Goal: Transaction & Acquisition: Purchase product/service

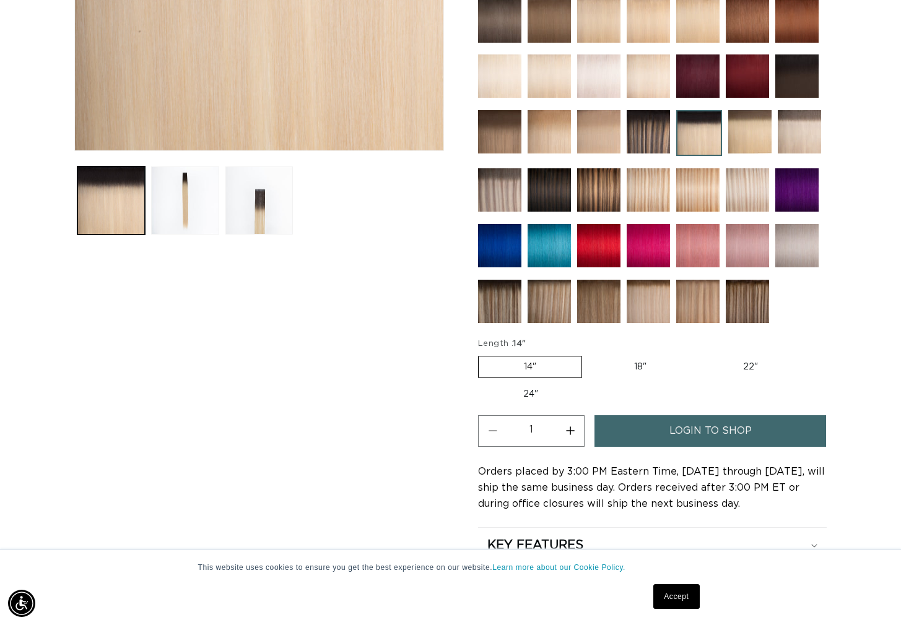
scroll to position [388, 0]
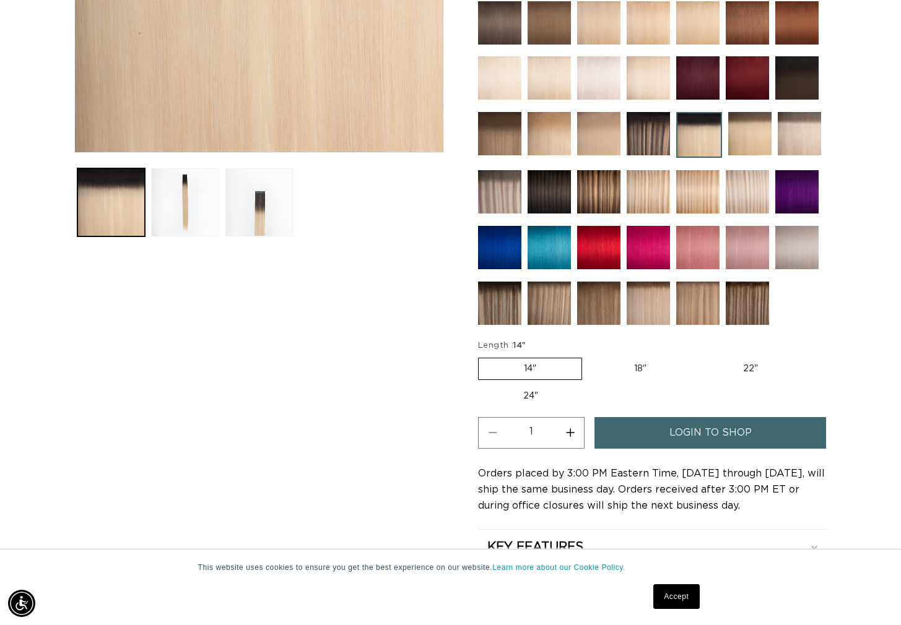
click at [523, 398] on label "24" Variant sold out or unavailable" at bounding box center [530, 396] width 105 height 21
click at [809, 356] on input "24" Variant sold out or unavailable" at bounding box center [809, 355] width 1 height 1
radio input "true"
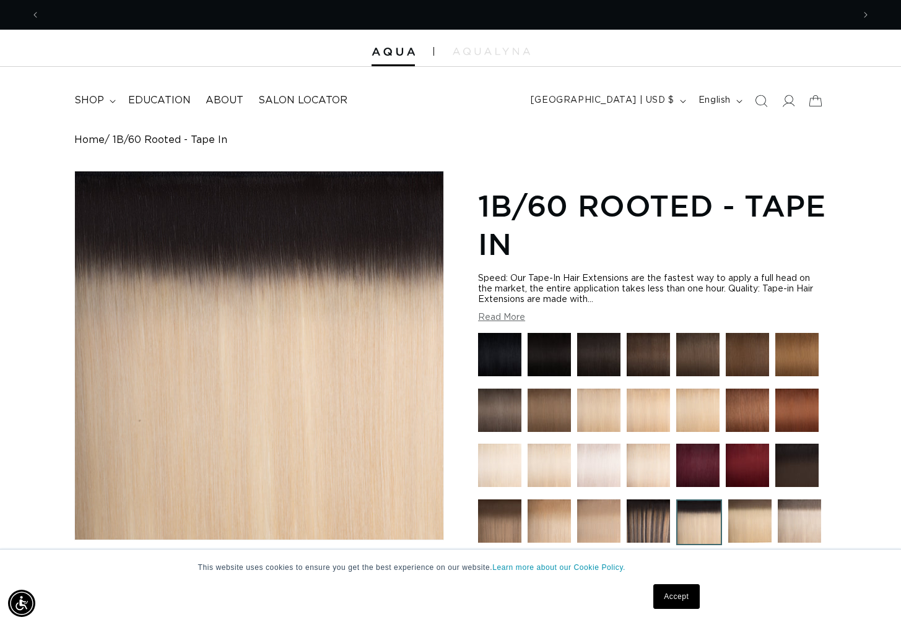
scroll to position [0, 0]
click at [555, 412] on img at bounding box center [549, 410] width 43 height 43
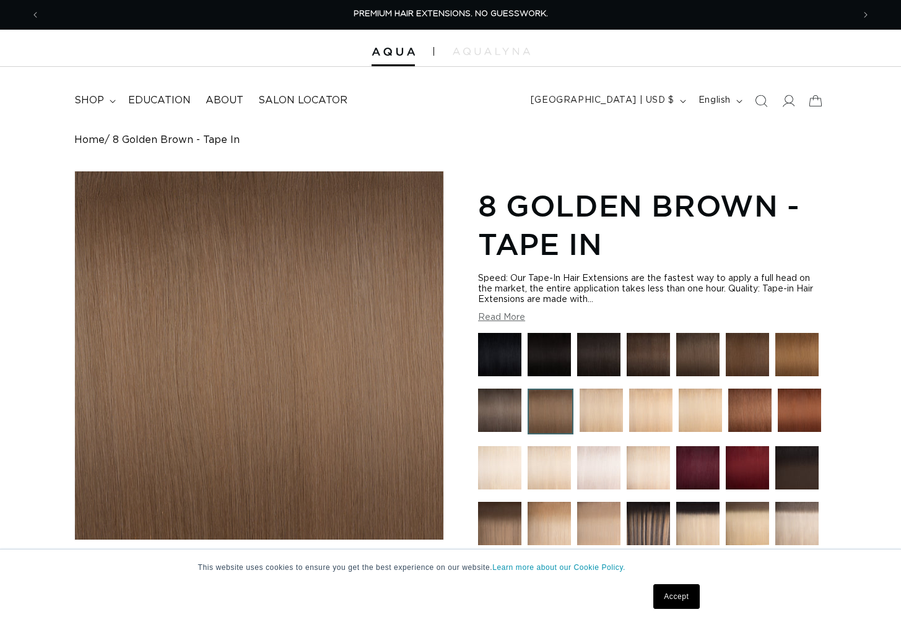
click at [598, 413] on img at bounding box center [601, 410] width 43 height 43
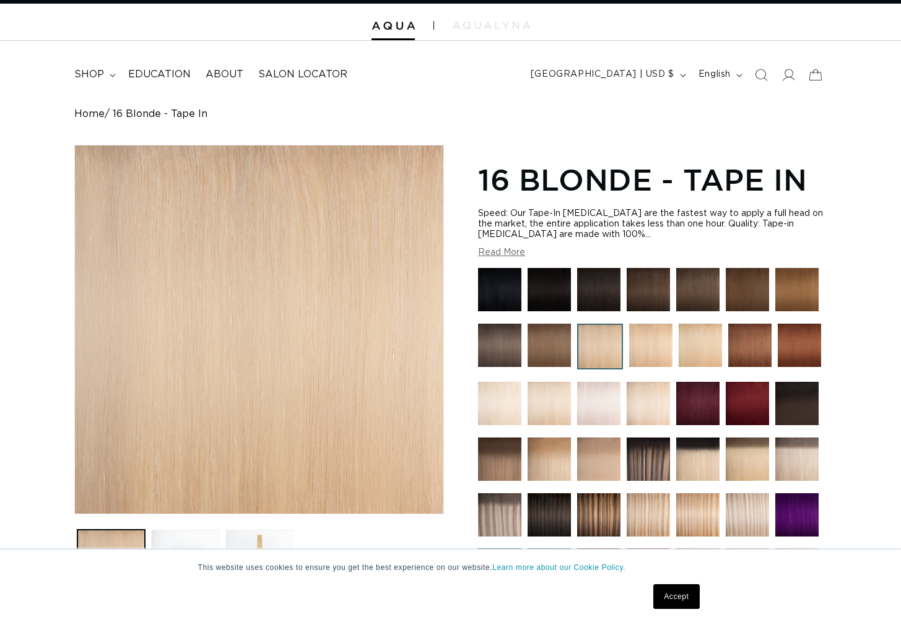
scroll to position [39, 0]
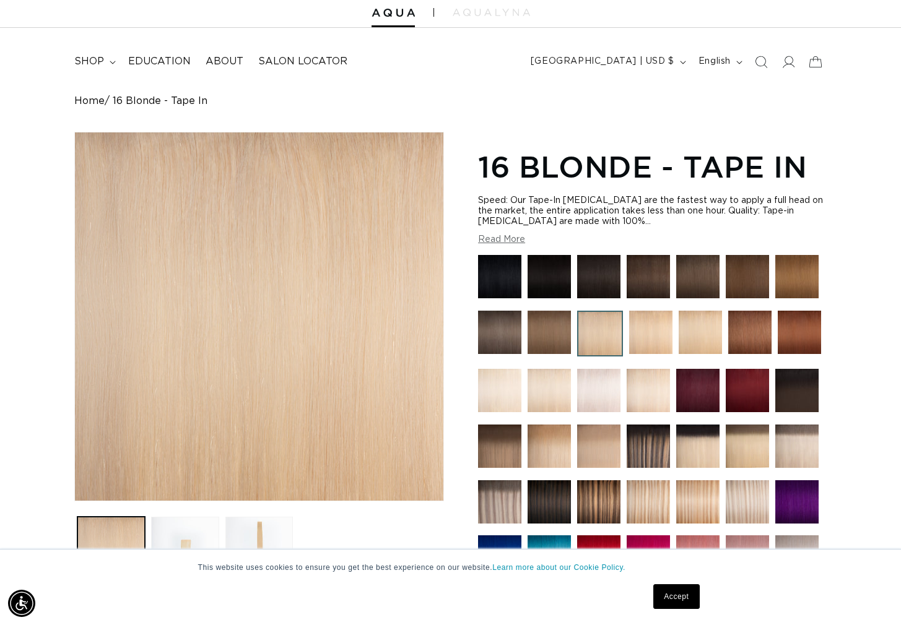
click at [702, 445] on img at bounding box center [697, 446] width 43 height 43
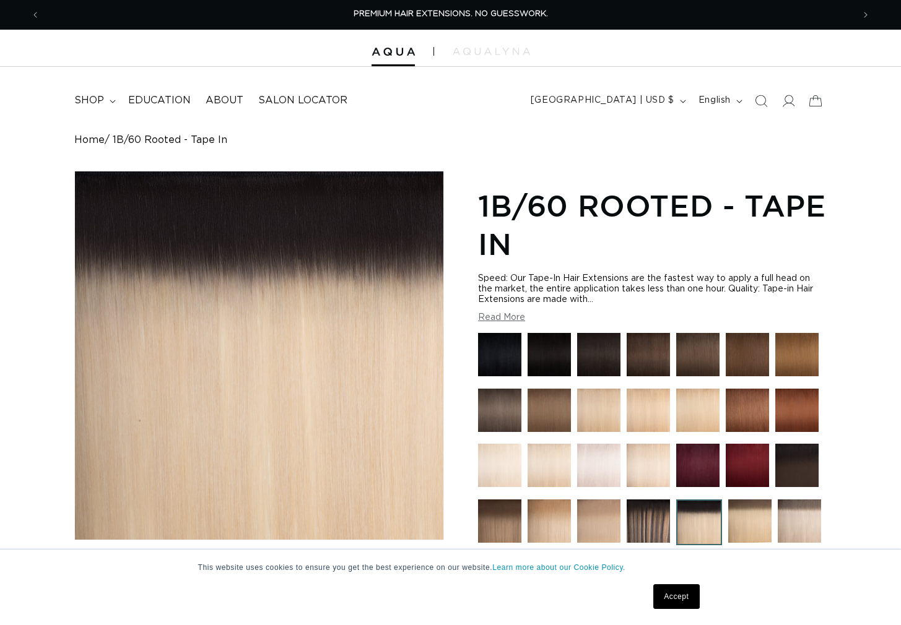
click at [806, 524] on img at bounding box center [799, 521] width 43 height 43
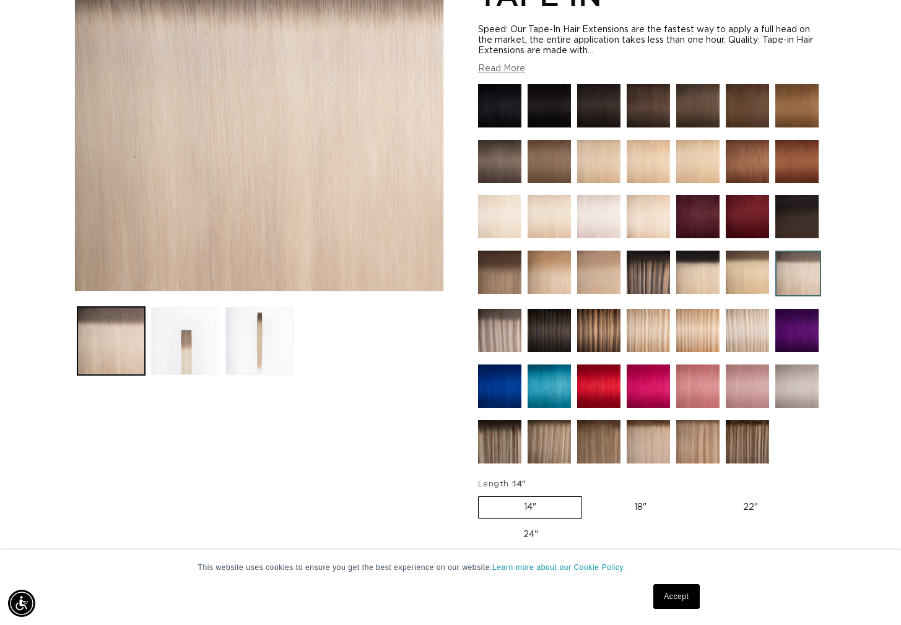
scroll to position [253, 0]
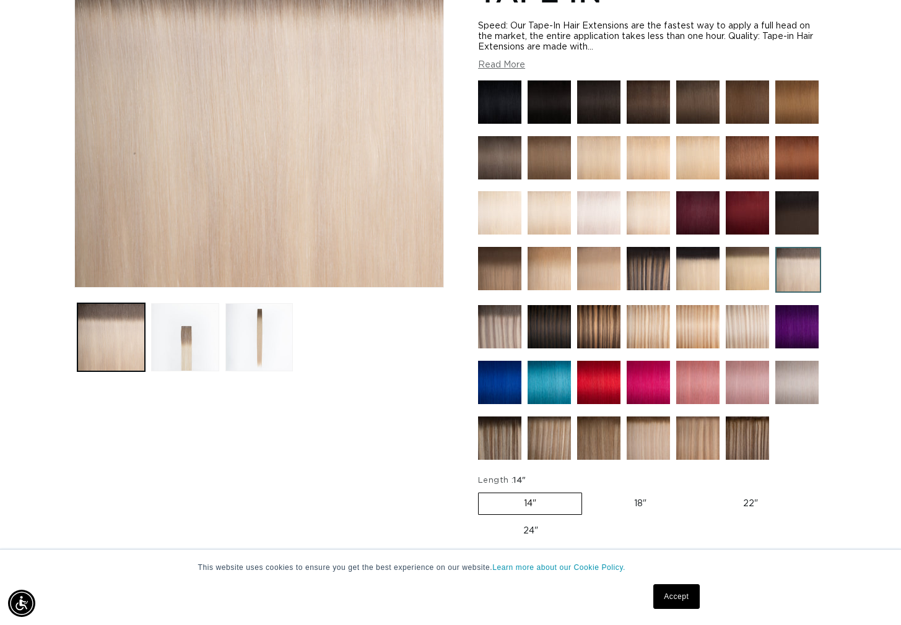
click at [488, 447] on img at bounding box center [499, 438] width 43 height 43
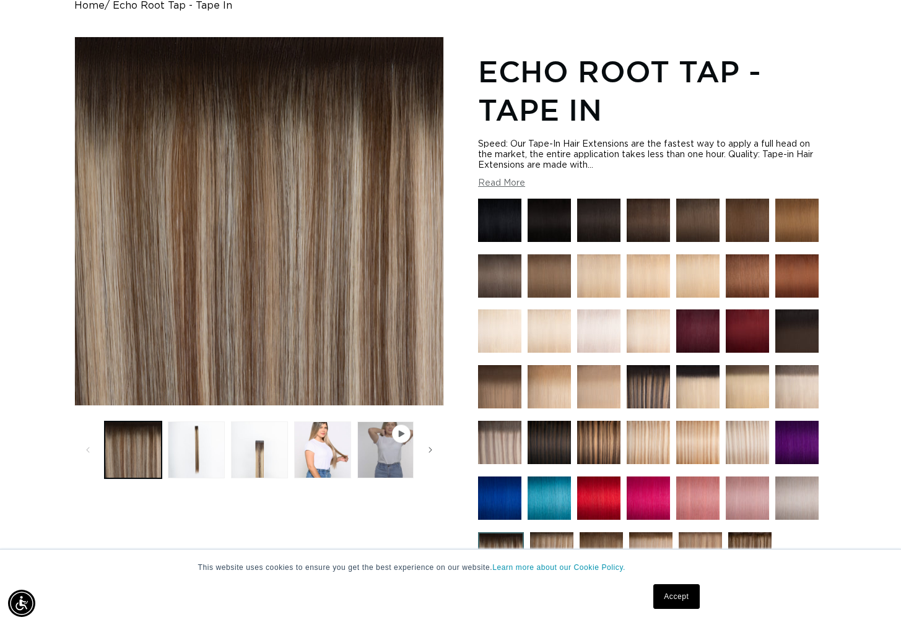
scroll to position [136, 0]
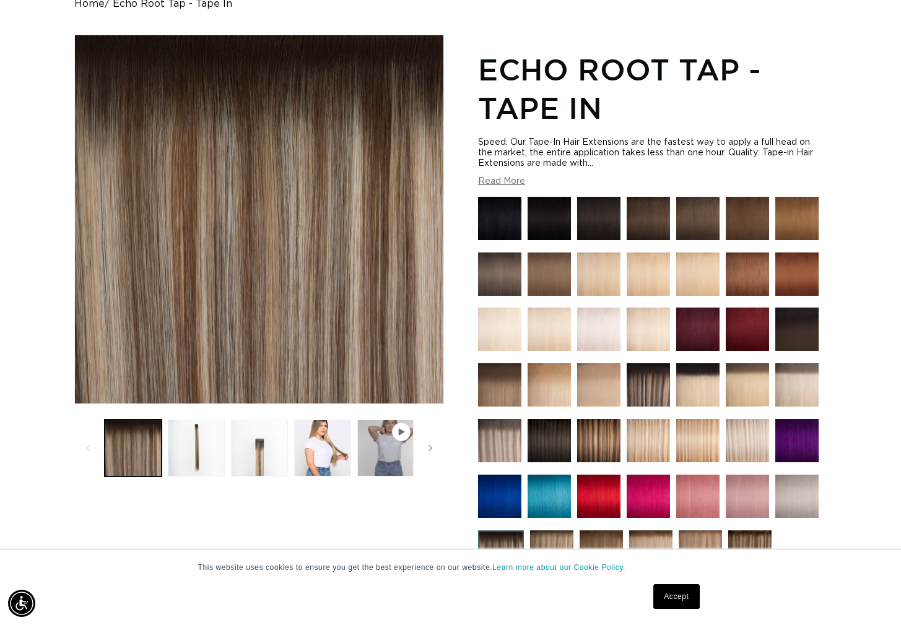
click at [705, 401] on img at bounding box center [697, 384] width 43 height 43
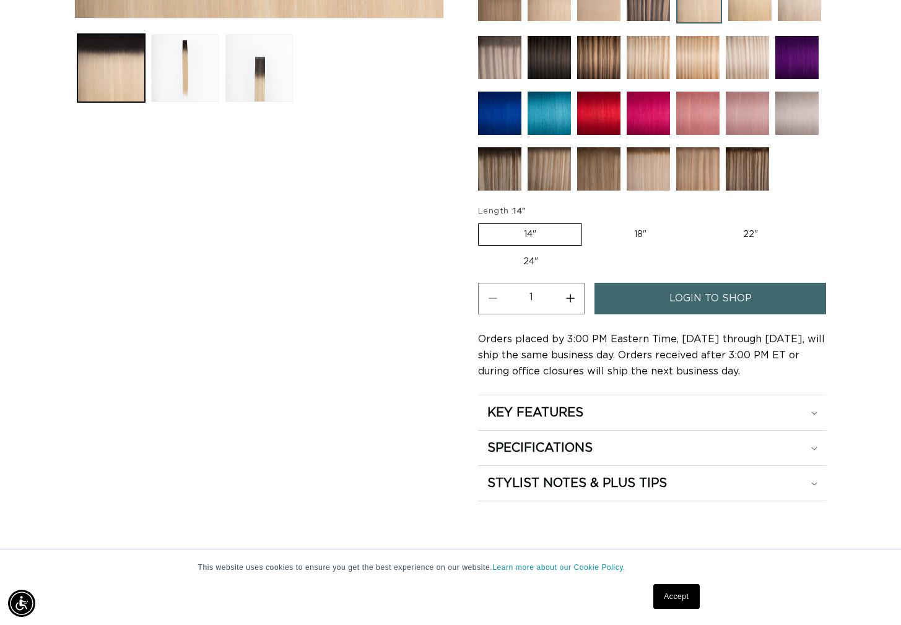
scroll to position [0, 1626]
